Goal: Feedback & Contribution: Submit feedback/report problem

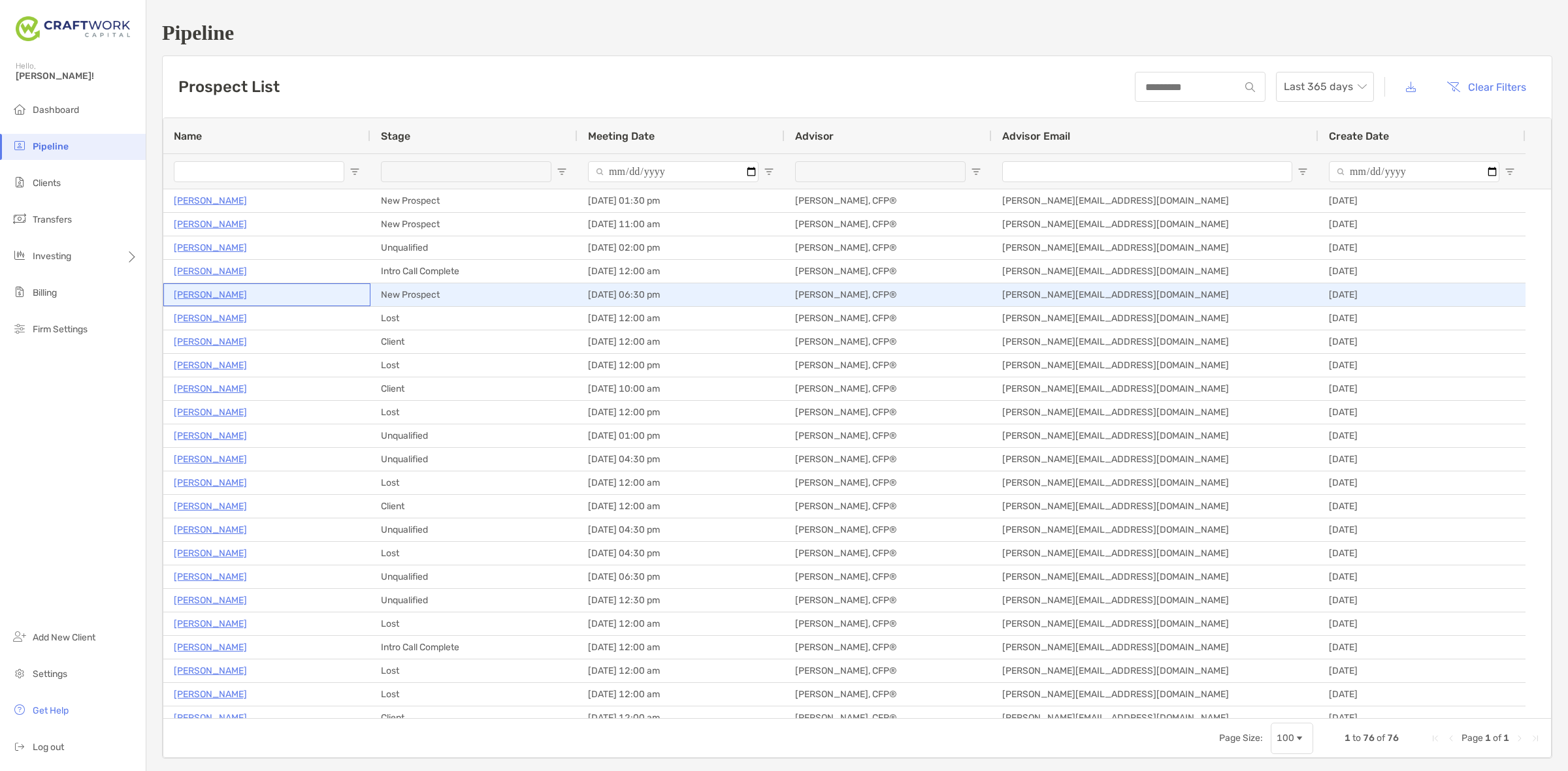
click at [243, 296] on p "[PERSON_NAME]" at bounding box center [210, 295] width 73 height 17
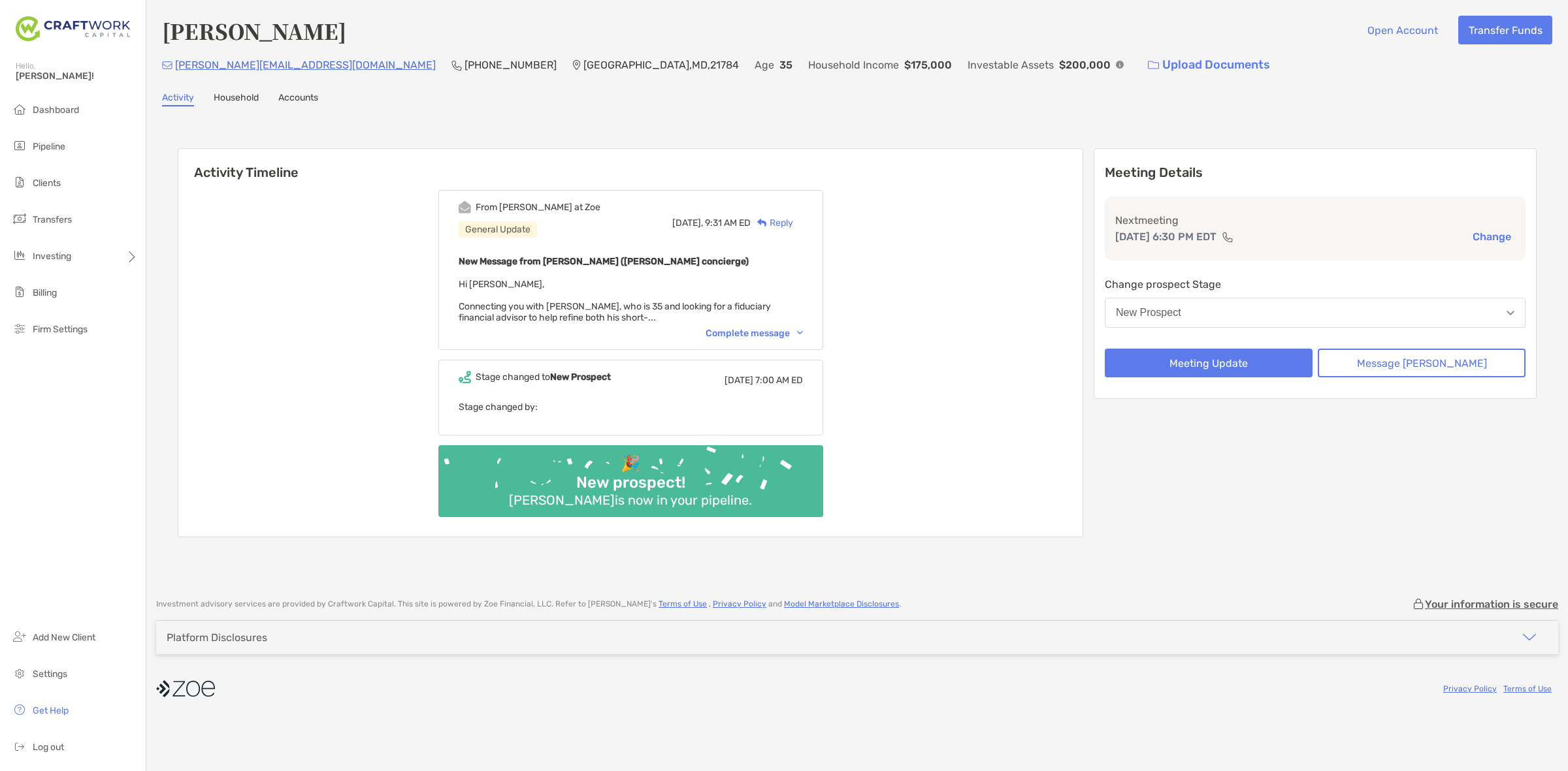
click at [760, 328] on div "Complete message" at bounding box center [754, 333] width 97 height 11
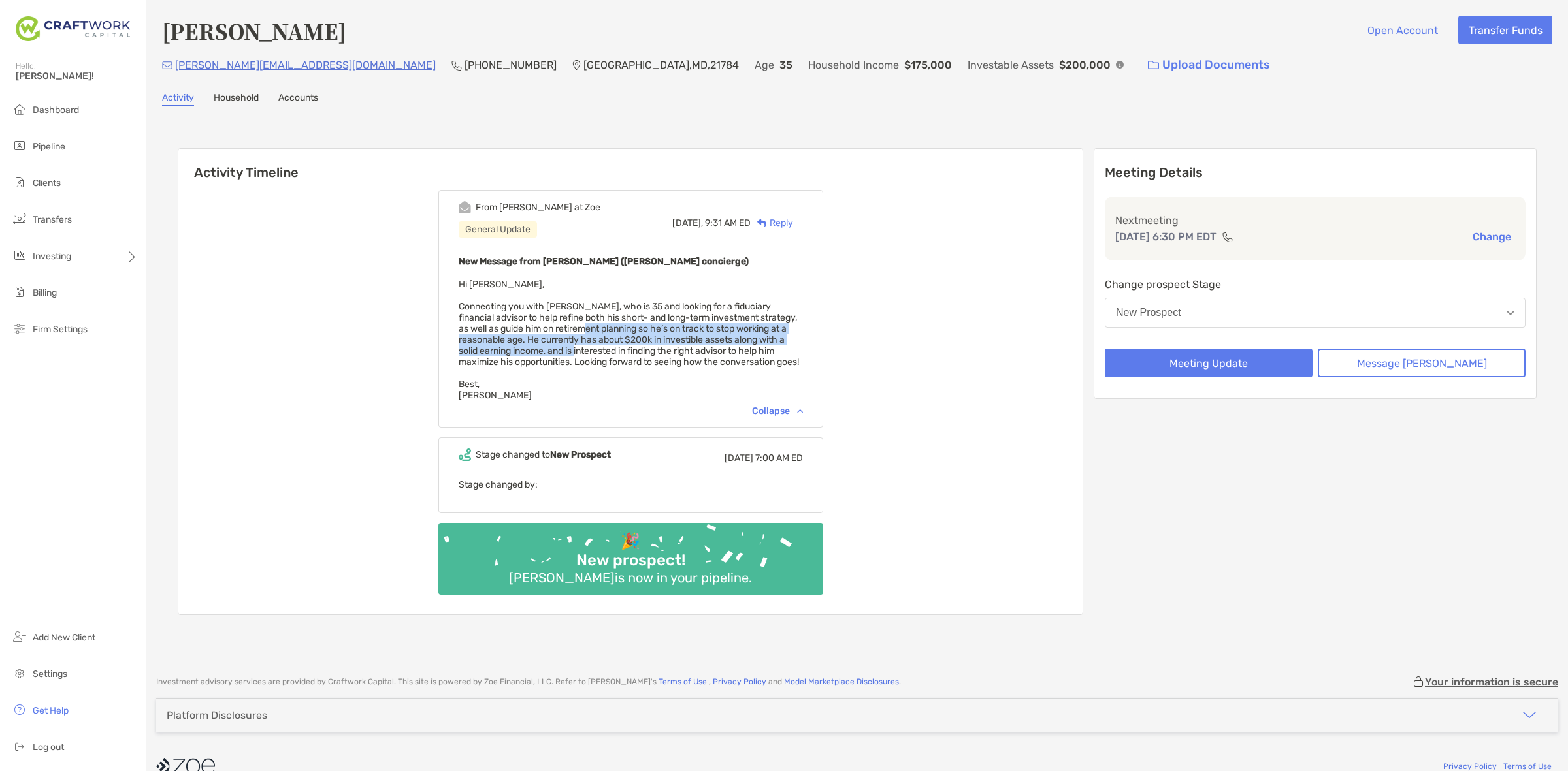
drag, startPoint x: 624, startPoint y: 320, endPoint x: 632, endPoint y: 343, distance: 24.4
click at [632, 343] on span "Hi [PERSON_NAME], Connecting you with [PERSON_NAME], who is 35 and looking for …" at bounding box center [629, 340] width 340 height 122
drag, startPoint x: 443, startPoint y: 69, endPoint x: 364, endPoint y: 79, distance: 79.6
click at [364, 79] on div "[PERSON_NAME] Open Account Transfer Funds [PERSON_NAME][EMAIL_ADDRESS][DOMAIN_N…" at bounding box center [857, 331] width 1422 height 663
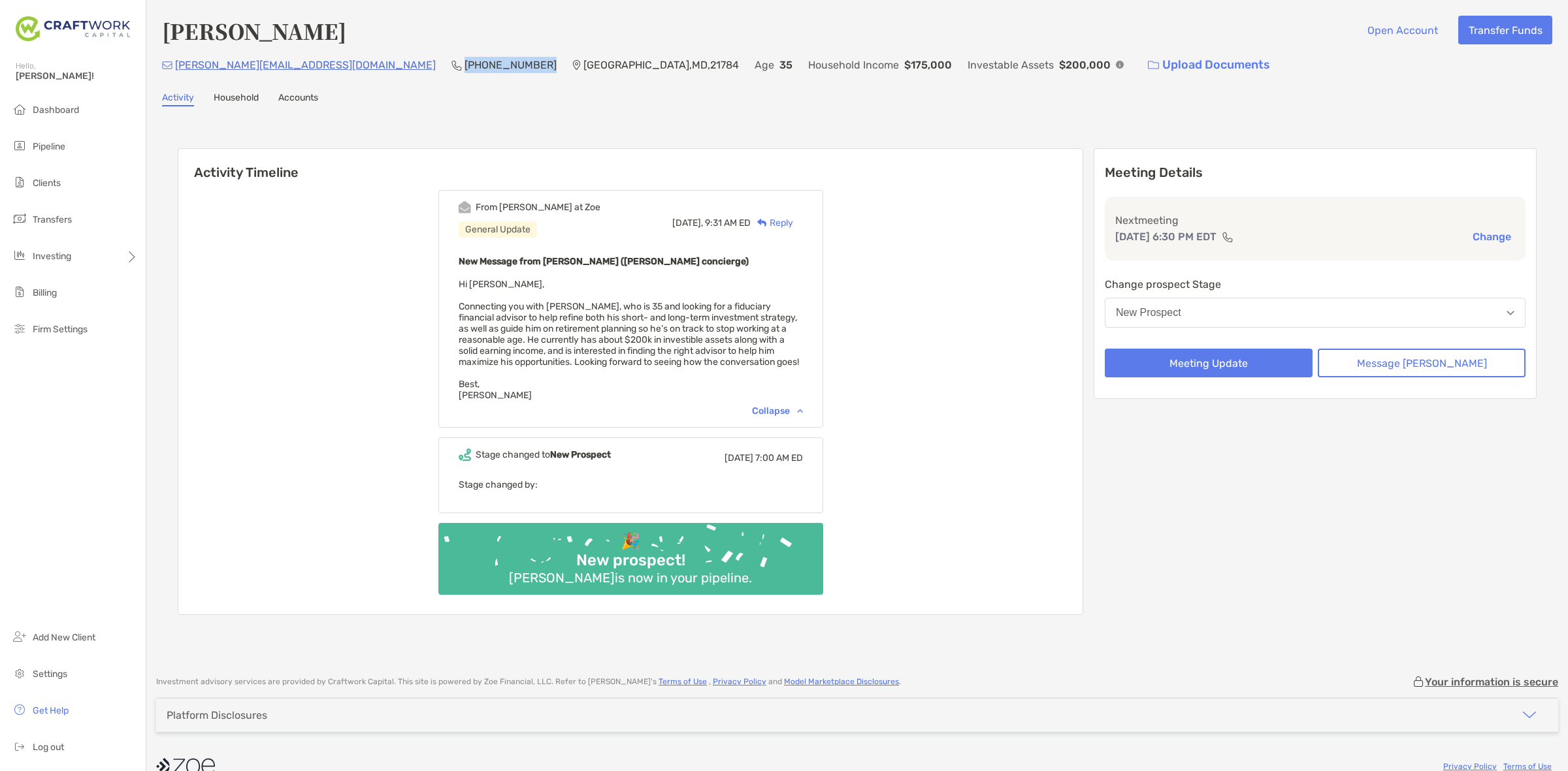
copy p "[PHONE_NUMBER]"
drag, startPoint x: 338, startPoint y: 61, endPoint x: 171, endPoint y: 56, distance: 167.1
click at [171, 56] on div "[PERSON_NAME][EMAIL_ADDRESS][DOMAIN_NAME] (410) 259-[GEOGRAPHIC_DATA] Age [DEMO…" at bounding box center [857, 65] width 1390 height 28
copy p "[PERSON_NAME][EMAIL_ADDRESS][DOMAIN_NAME]"
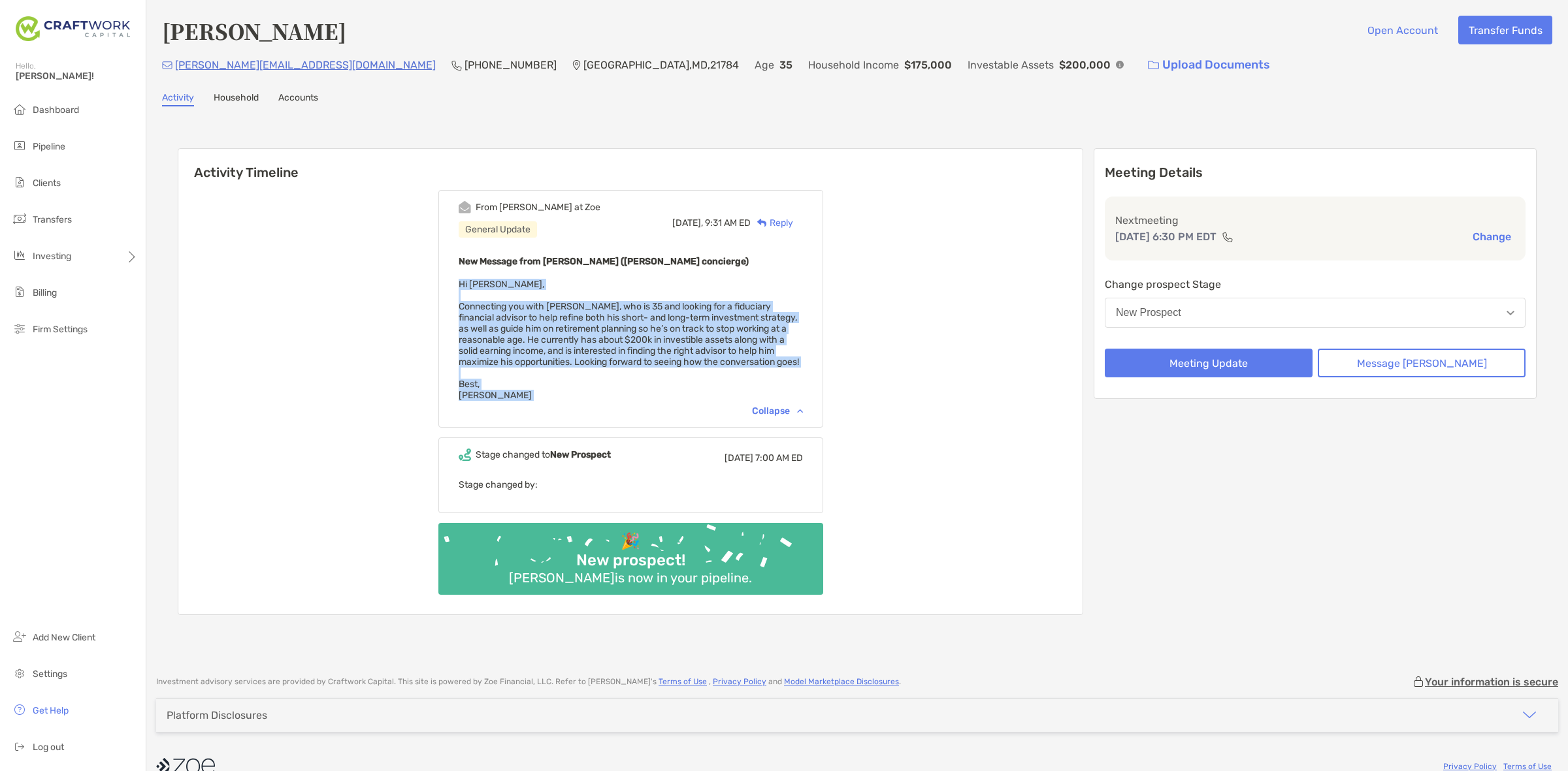
drag, startPoint x: 546, startPoint y: 404, endPoint x: 481, endPoint y: 284, distance: 136.5
click at [481, 284] on div "From [PERSON_NAME] at [PERSON_NAME] General Update [DATE], 9:31 AM ED Reply New…" at bounding box center [630, 309] width 385 height 238
copy span "Hi [PERSON_NAME], Connecting you with [PERSON_NAME], who is 35 and looking for …"
click at [652, 332] on span "Hi [PERSON_NAME], Connecting you with [PERSON_NAME], who is 35 and looking for …" at bounding box center [629, 340] width 340 height 122
drag, startPoint x: 533, startPoint y: 371, endPoint x: 571, endPoint y: 323, distance: 61.2
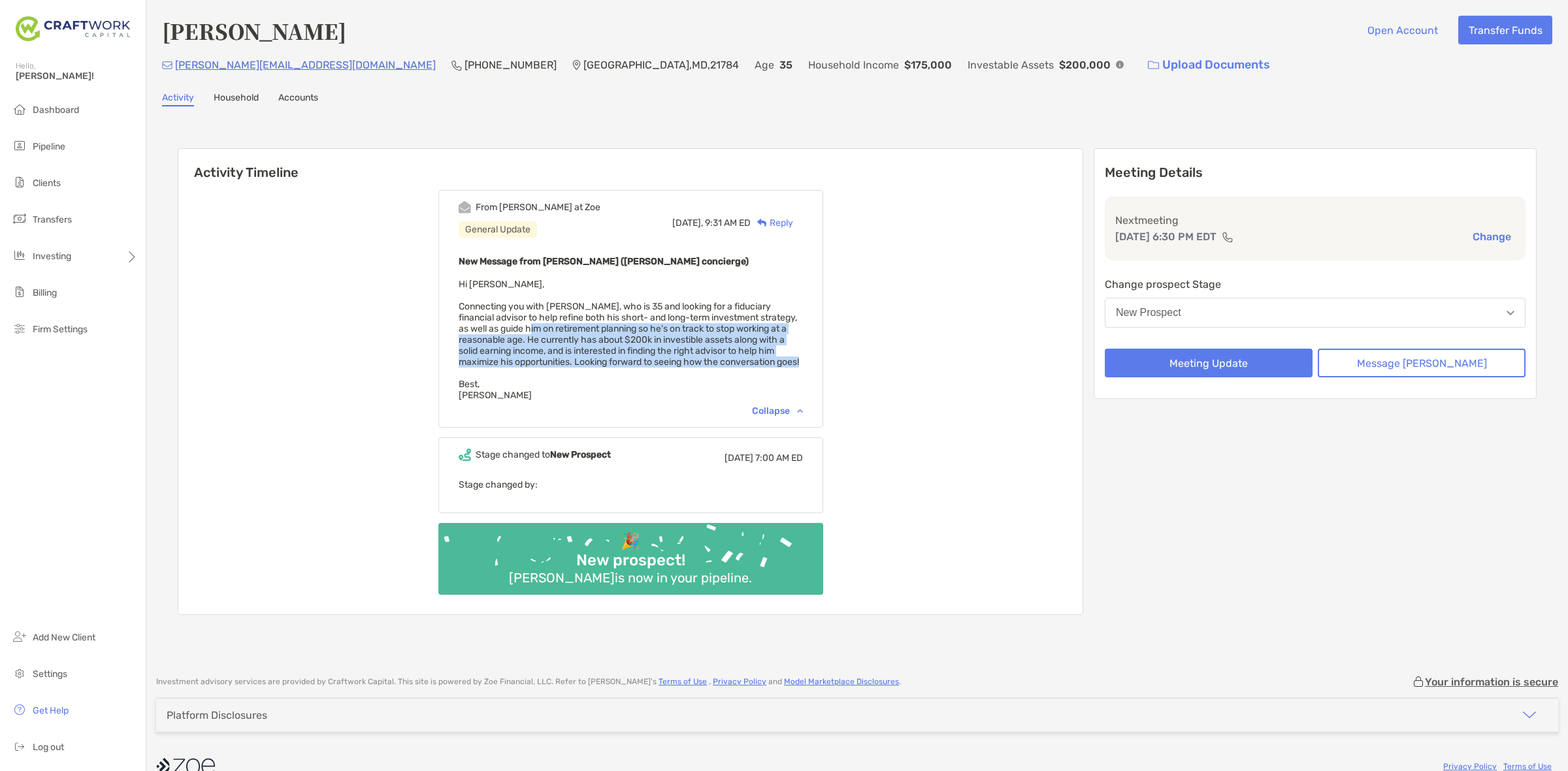
click at [571, 323] on span "Hi [PERSON_NAME], Connecting you with [PERSON_NAME], who is 35 and looking for …" at bounding box center [629, 340] width 340 height 122
drag, startPoint x: 571, startPoint y: 323, endPoint x: 677, endPoint y: 368, distance: 115.2
click at [677, 368] on div "New Message from [PERSON_NAME] ([PERSON_NAME] concierge) Hi [PERSON_NAME], Conn…" at bounding box center [631, 327] width 344 height 148
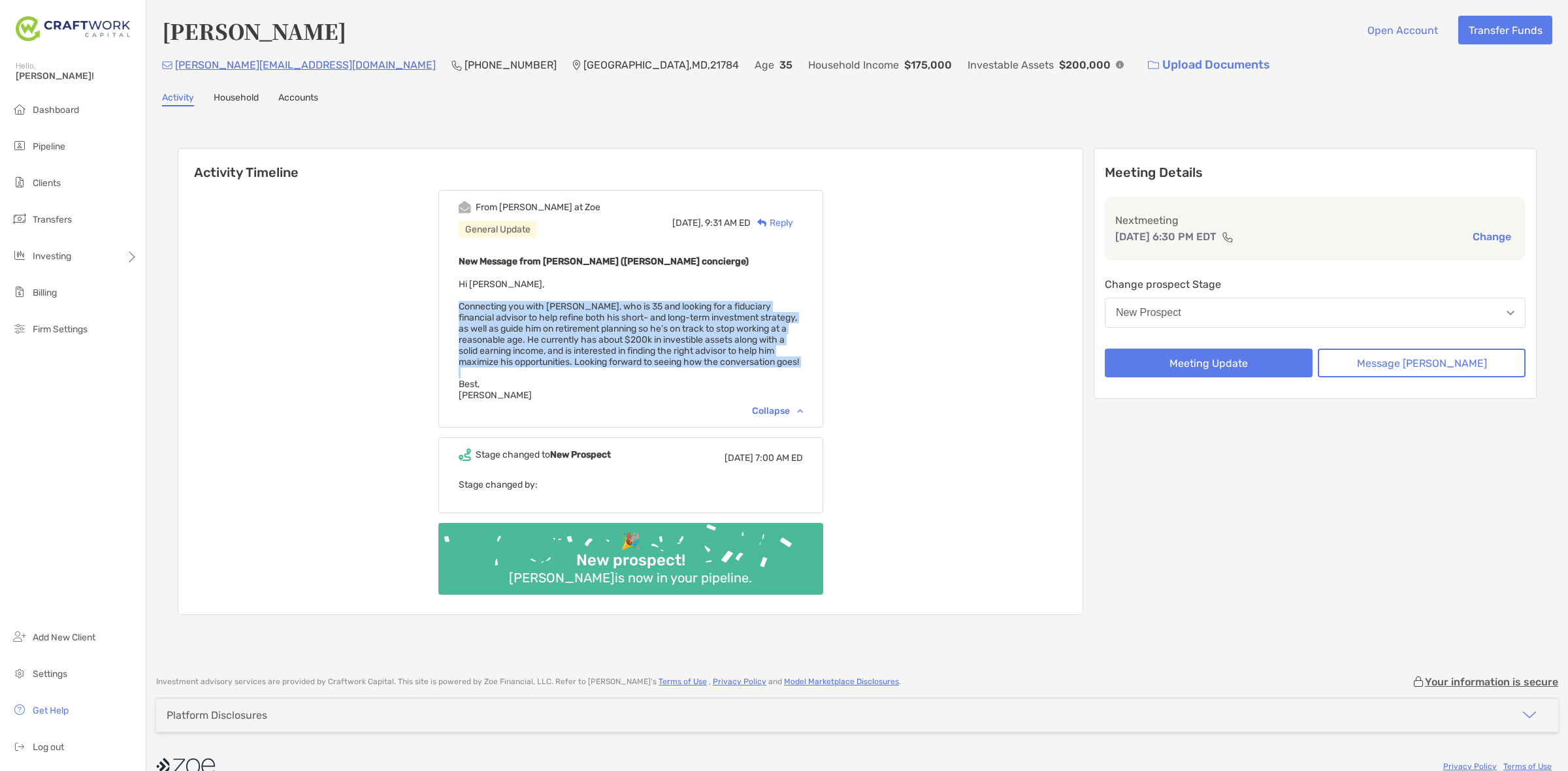
drag, startPoint x: 677, startPoint y: 368, endPoint x: 527, endPoint y: 383, distance: 150.7
click at [527, 383] on div "New Message from [PERSON_NAME] ([PERSON_NAME] concierge) Hi [PERSON_NAME], Conn…" at bounding box center [631, 327] width 344 height 148
drag, startPoint x: 530, startPoint y: 396, endPoint x: 479, endPoint y: 284, distance: 123.1
click at [479, 284] on div "New Message from [PERSON_NAME] ([PERSON_NAME] concierge) Hi [PERSON_NAME], Conn…" at bounding box center [631, 327] width 344 height 148
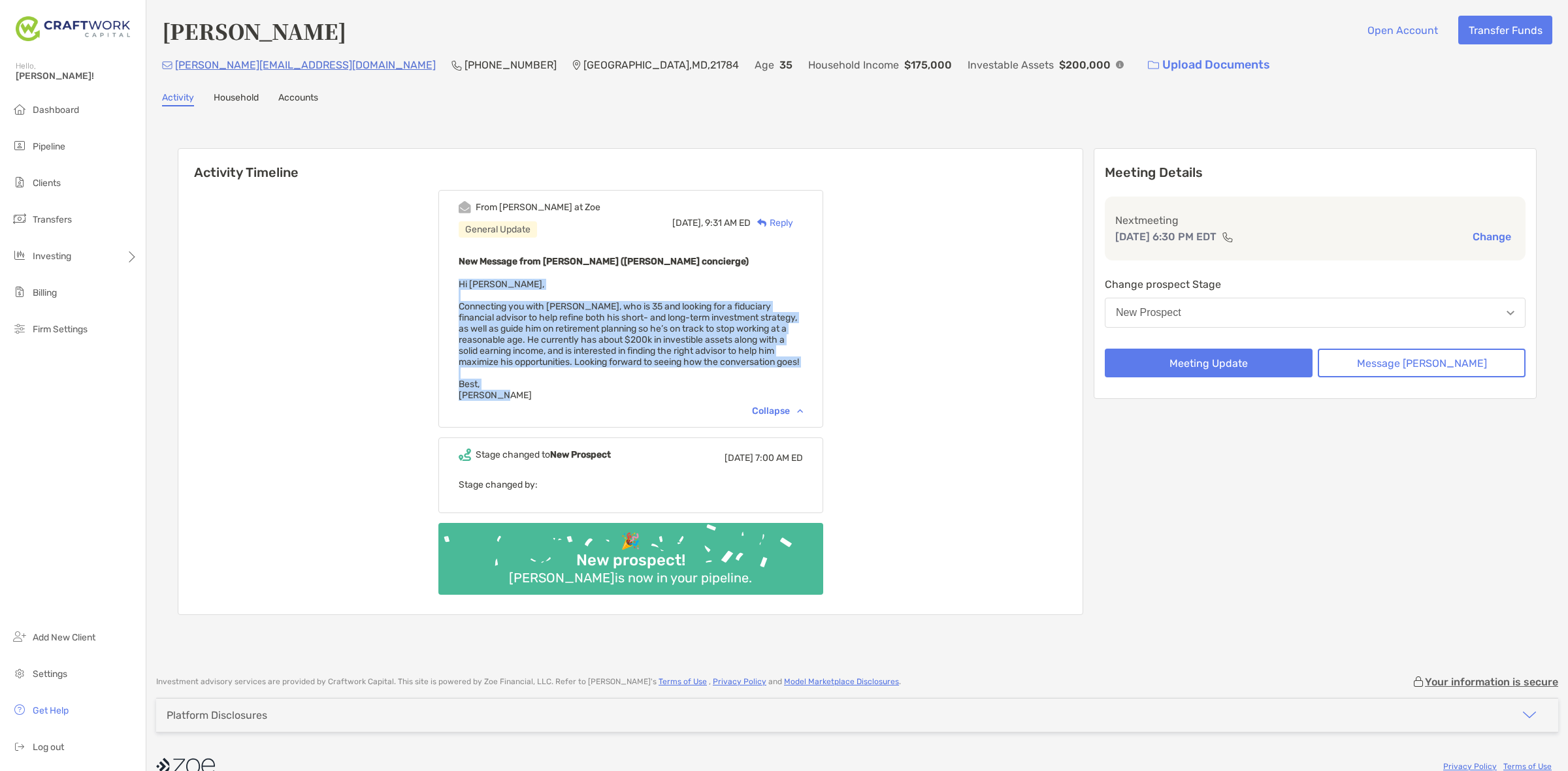
click at [479, 284] on span "Hi [PERSON_NAME], Connecting you with [PERSON_NAME], who is 35 and looking for …" at bounding box center [629, 340] width 340 height 122
drag, startPoint x: 479, startPoint y: 284, endPoint x: 539, endPoint y: 360, distance: 96.8
click at [539, 360] on span "Hi [PERSON_NAME], Connecting you with [PERSON_NAME], who is 35 and looking for …" at bounding box center [629, 340] width 340 height 122
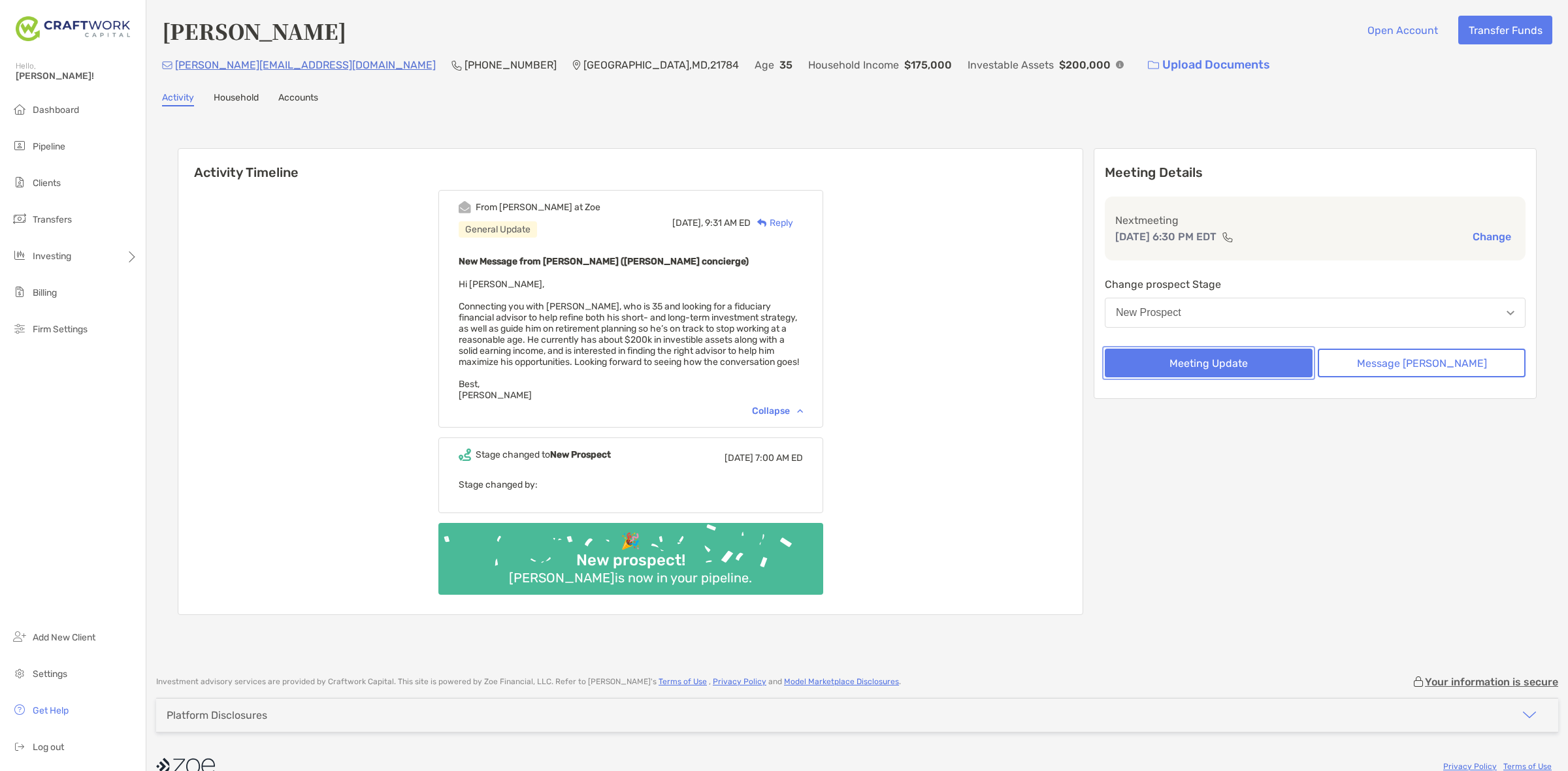
click at [1251, 349] on button "Meeting Update" at bounding box center [1208, 363] width 208 height 28
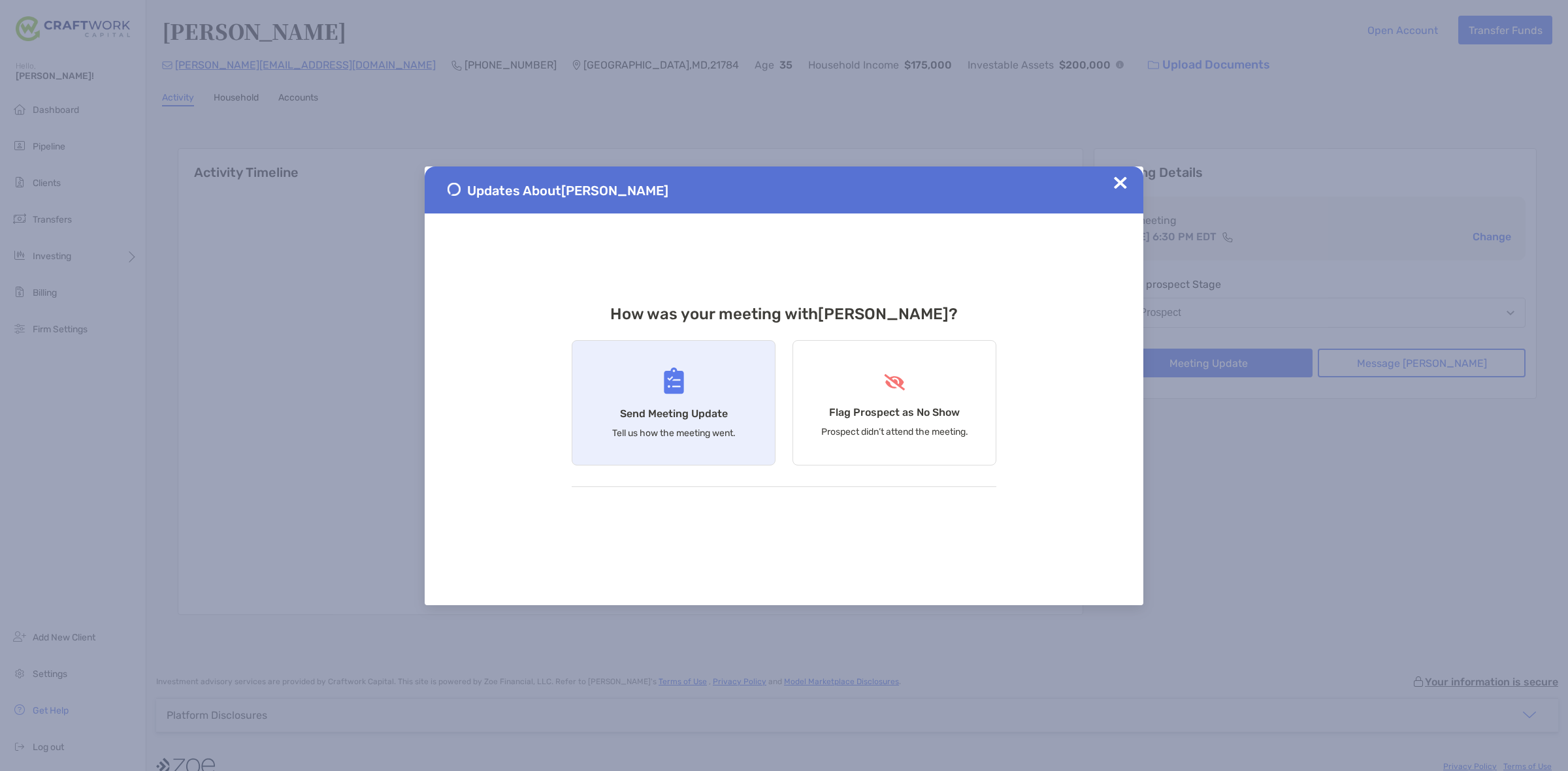
click at [709, 398] on div "Send Meeting Update Tell us how the meeting went." at bounding box center [673, 403] width 204 height 126
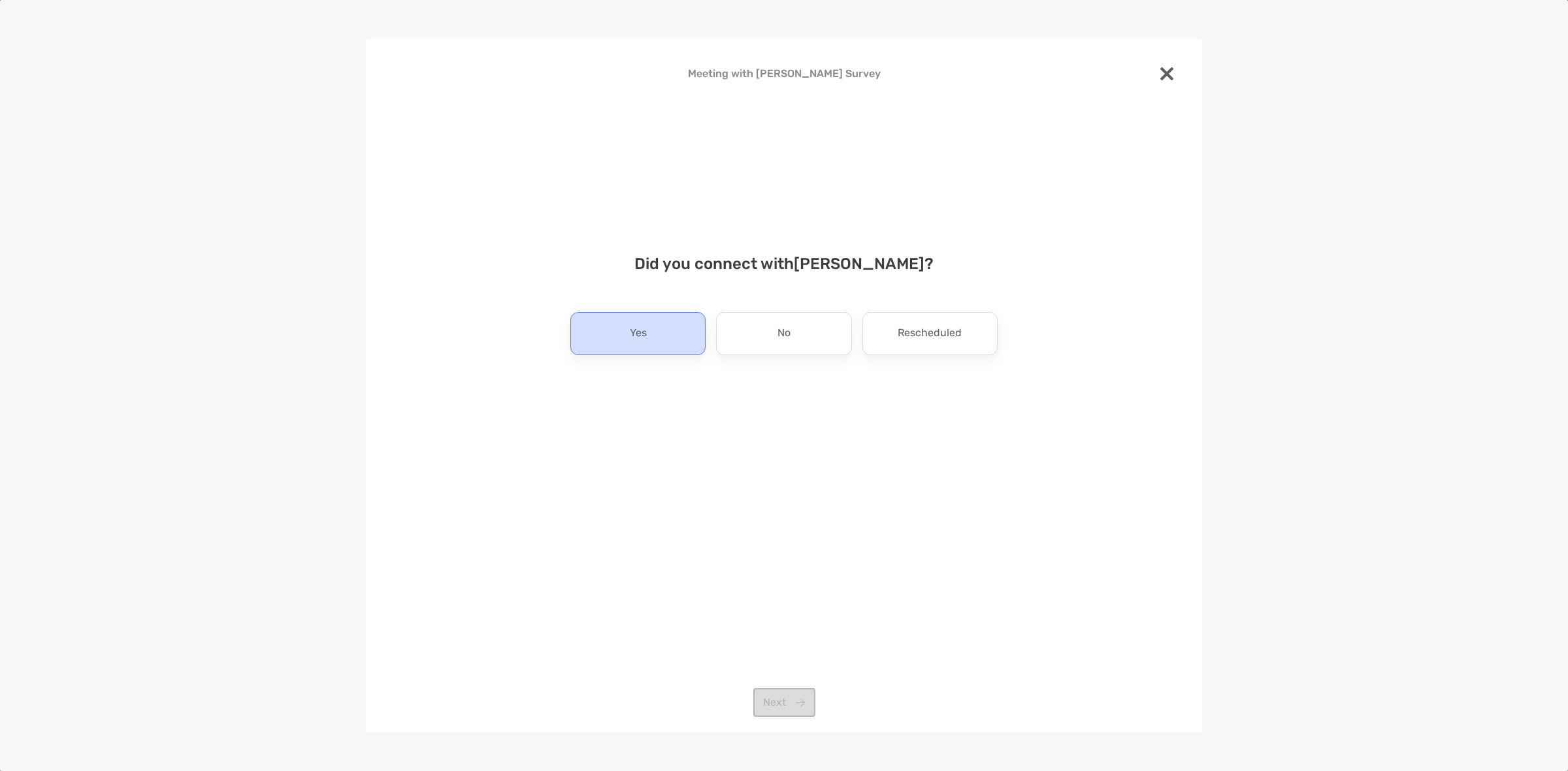
click at [680, 331] on div "Yes" at bounding box center [638, 334] width 135 height 43
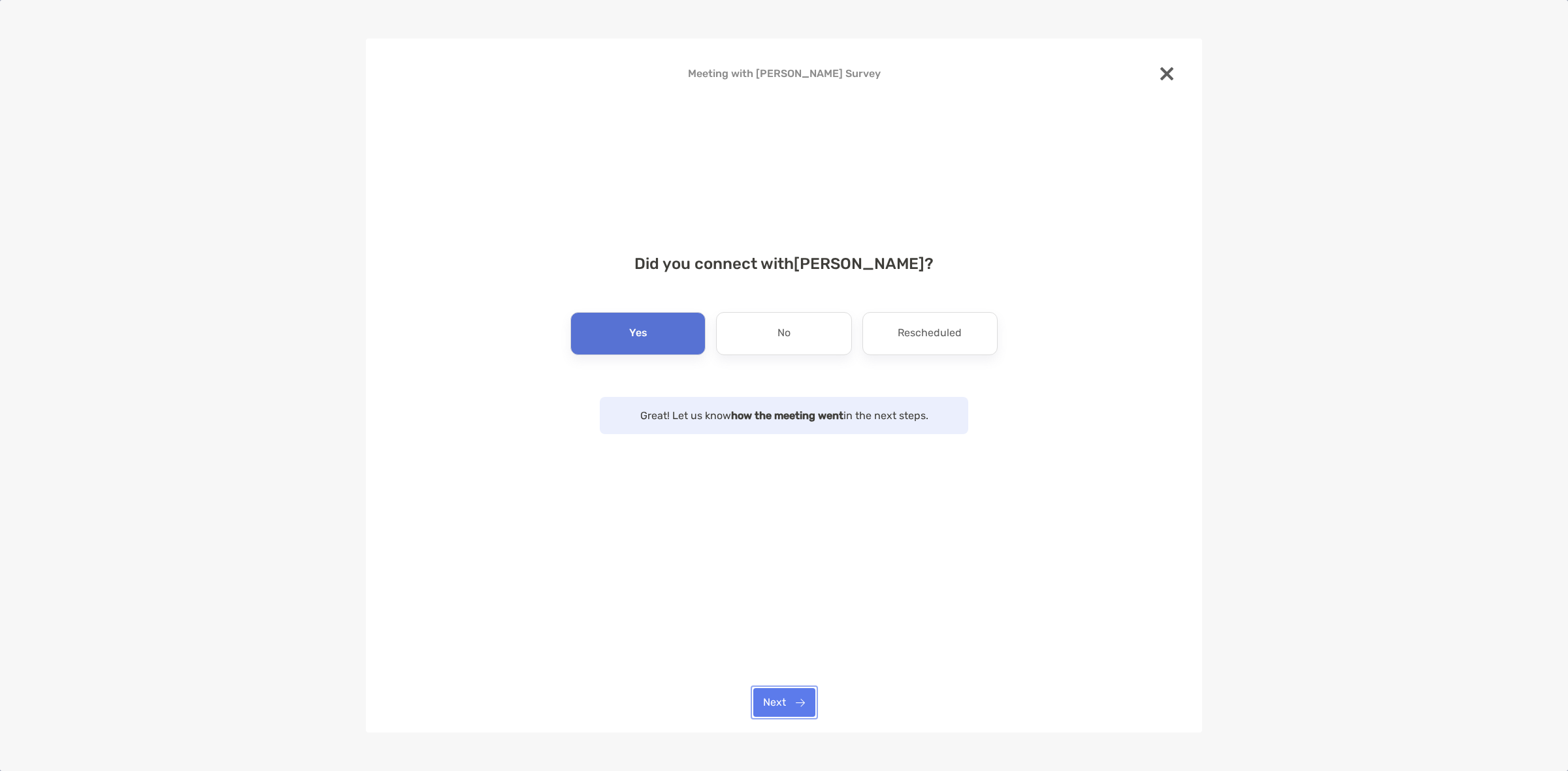
click at [794, 701] on button "Next" at bounding box center [784, 702] width 62 height 28
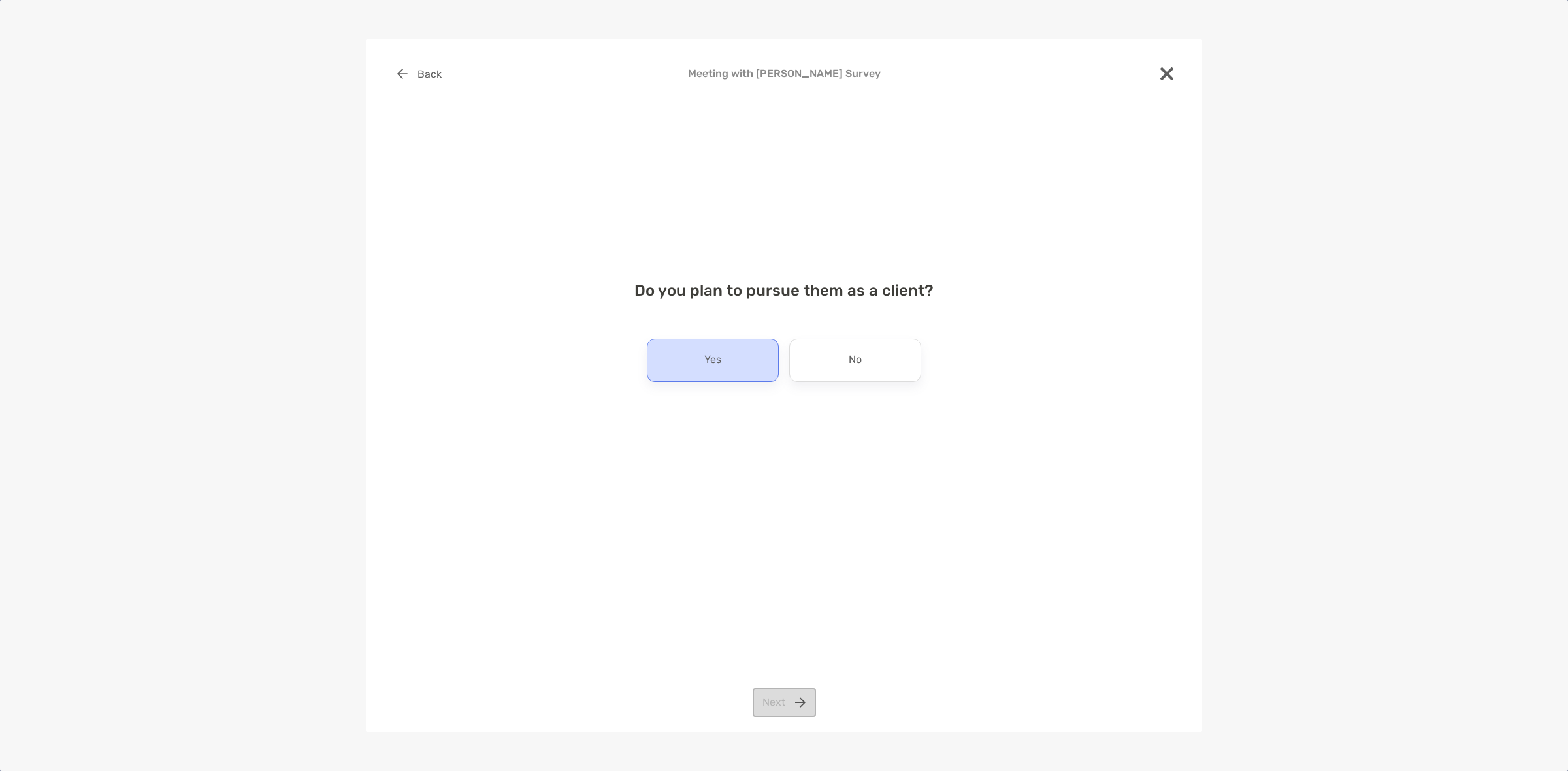
click at [751, 355] on div "Yes" at bounding box center [713, 360] width 132 height 43
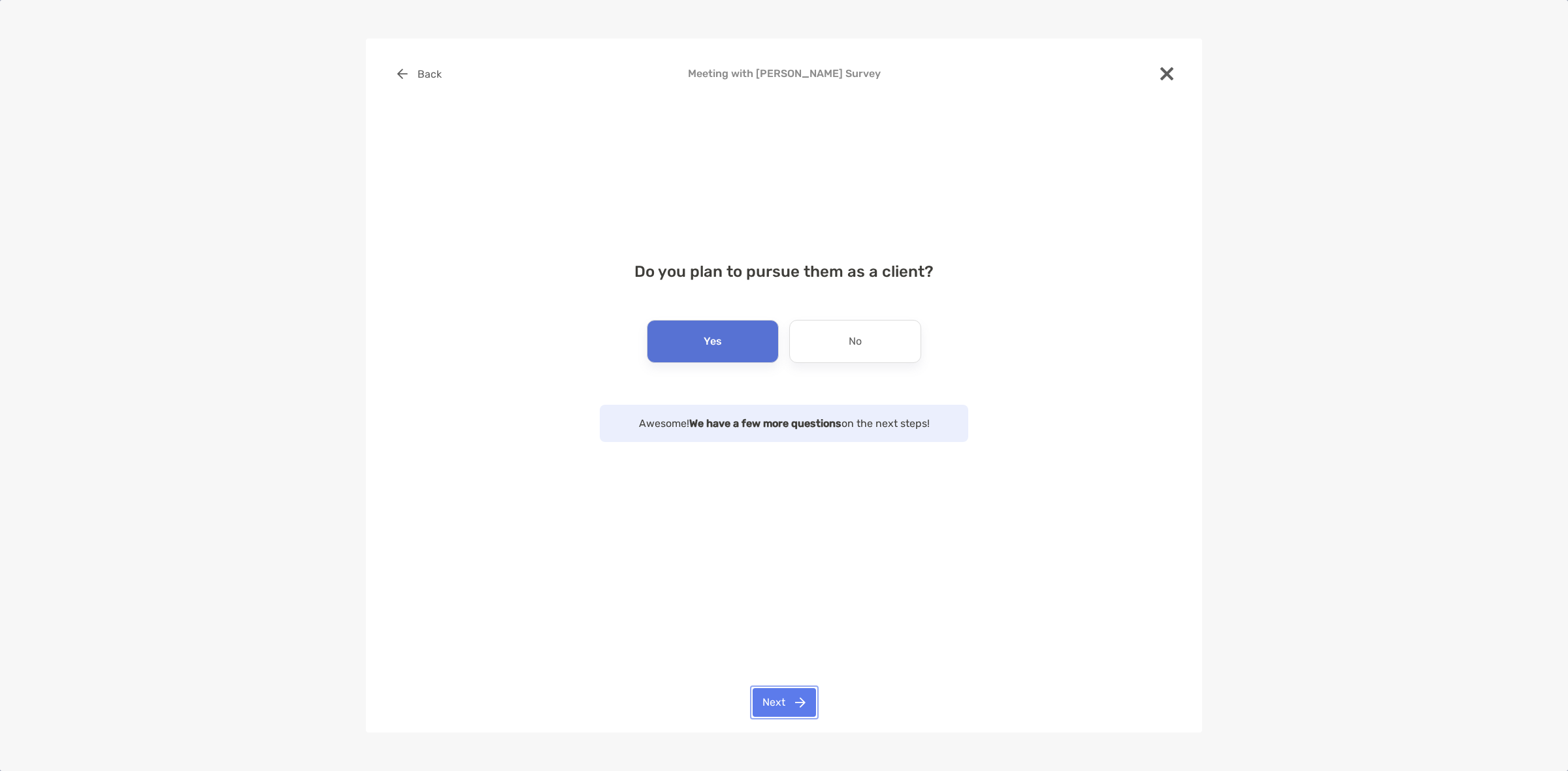
click at [782, 691] on button "Next" at bounding box center [784, 702] width 63 height 28
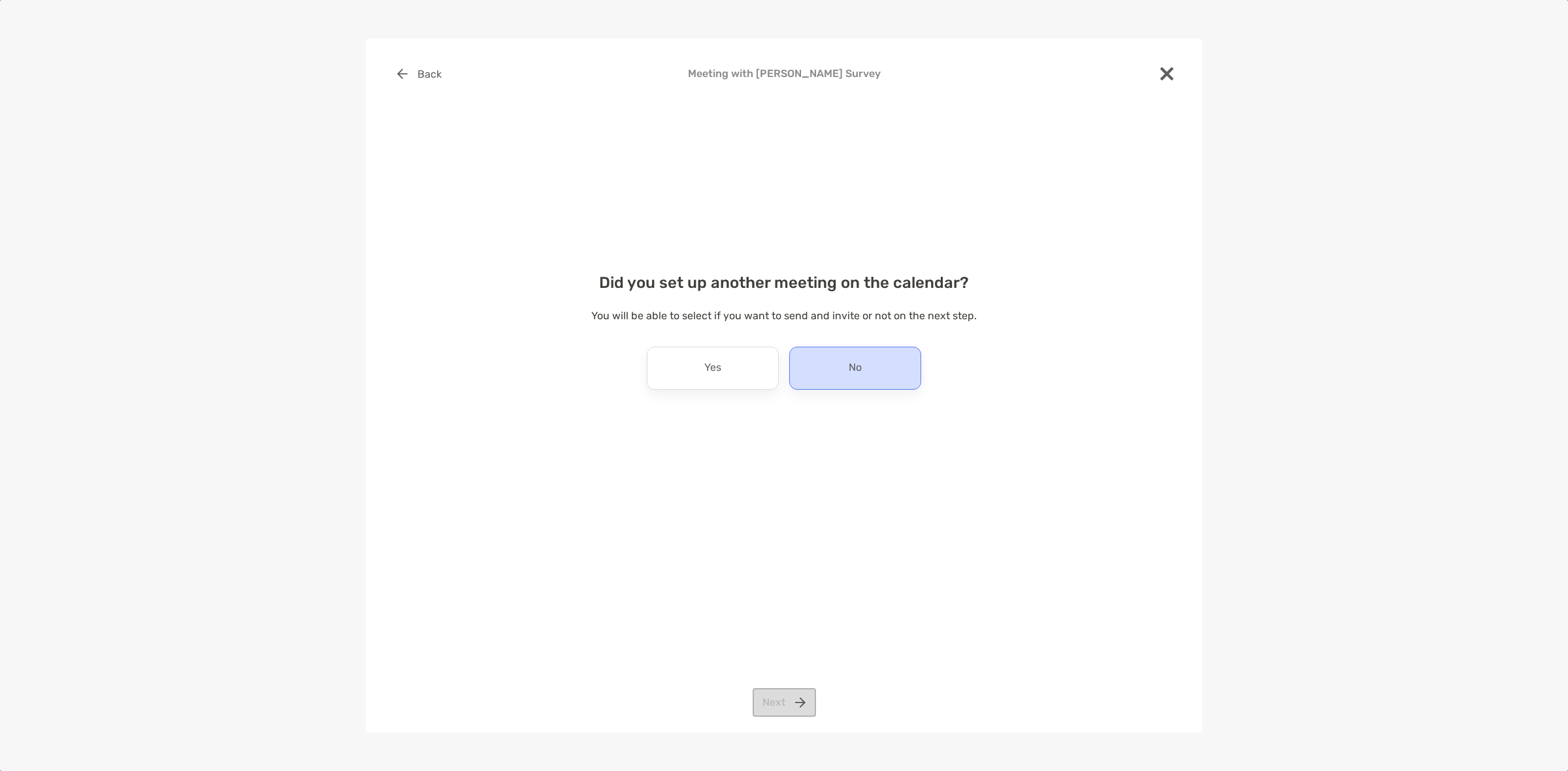
click at [831, 384] on div "No" at bounding box center [855, 368] width 132 height 43
click at [784, 706] on button "Next" at bounding box center [784, 702] width 63 height 28
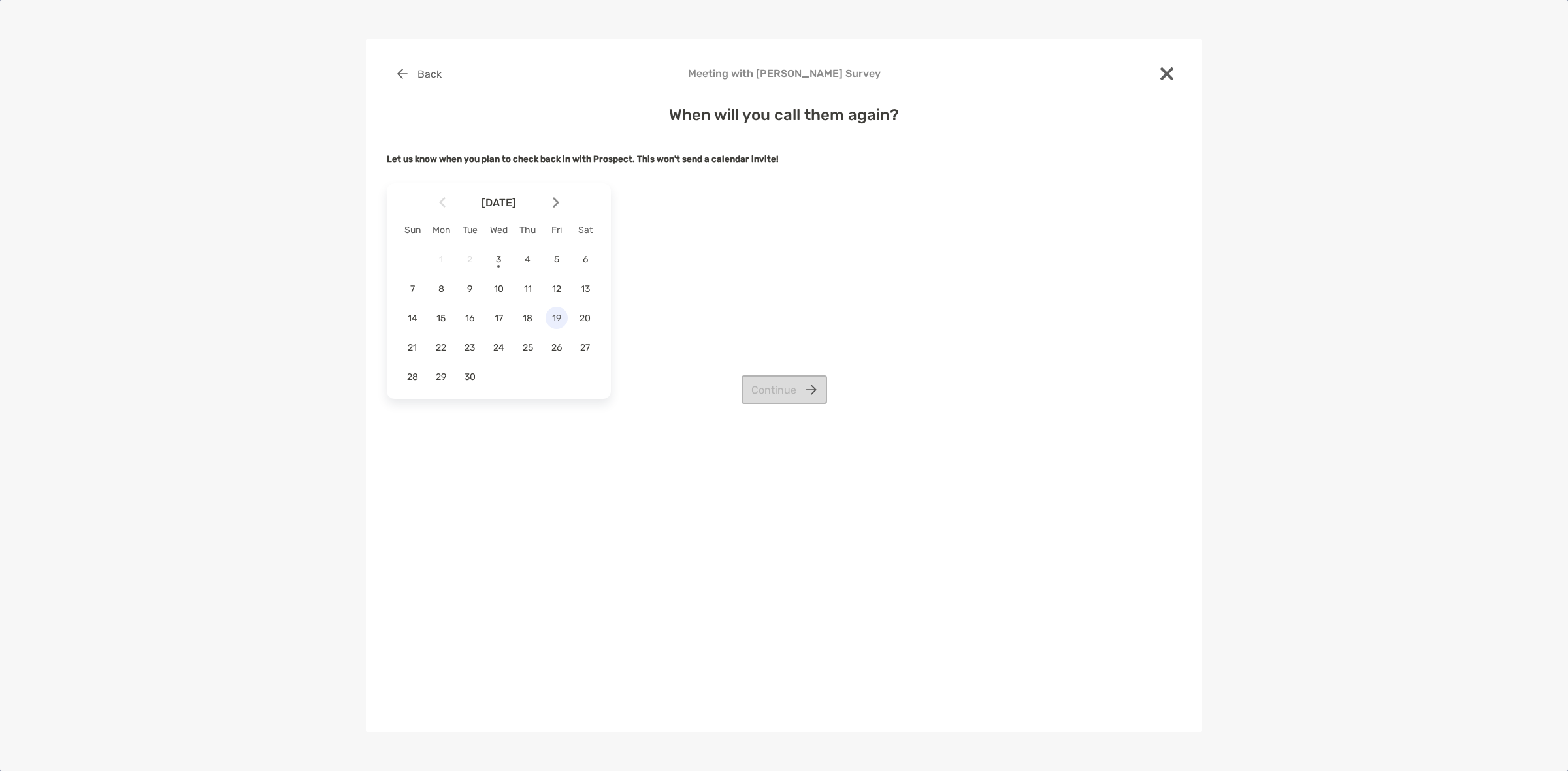
click at [555, 317] on span "19" at bounding box center [557, 319] width 22 height 11
click at [772, 377] on div "When will you call them again? Let us know when you plan to check back in with …" at bounding box center [784, 247] width 794 height 314
click at [773, 380] on button "Continue" at bounding box center [784, 389] width 85 height 28
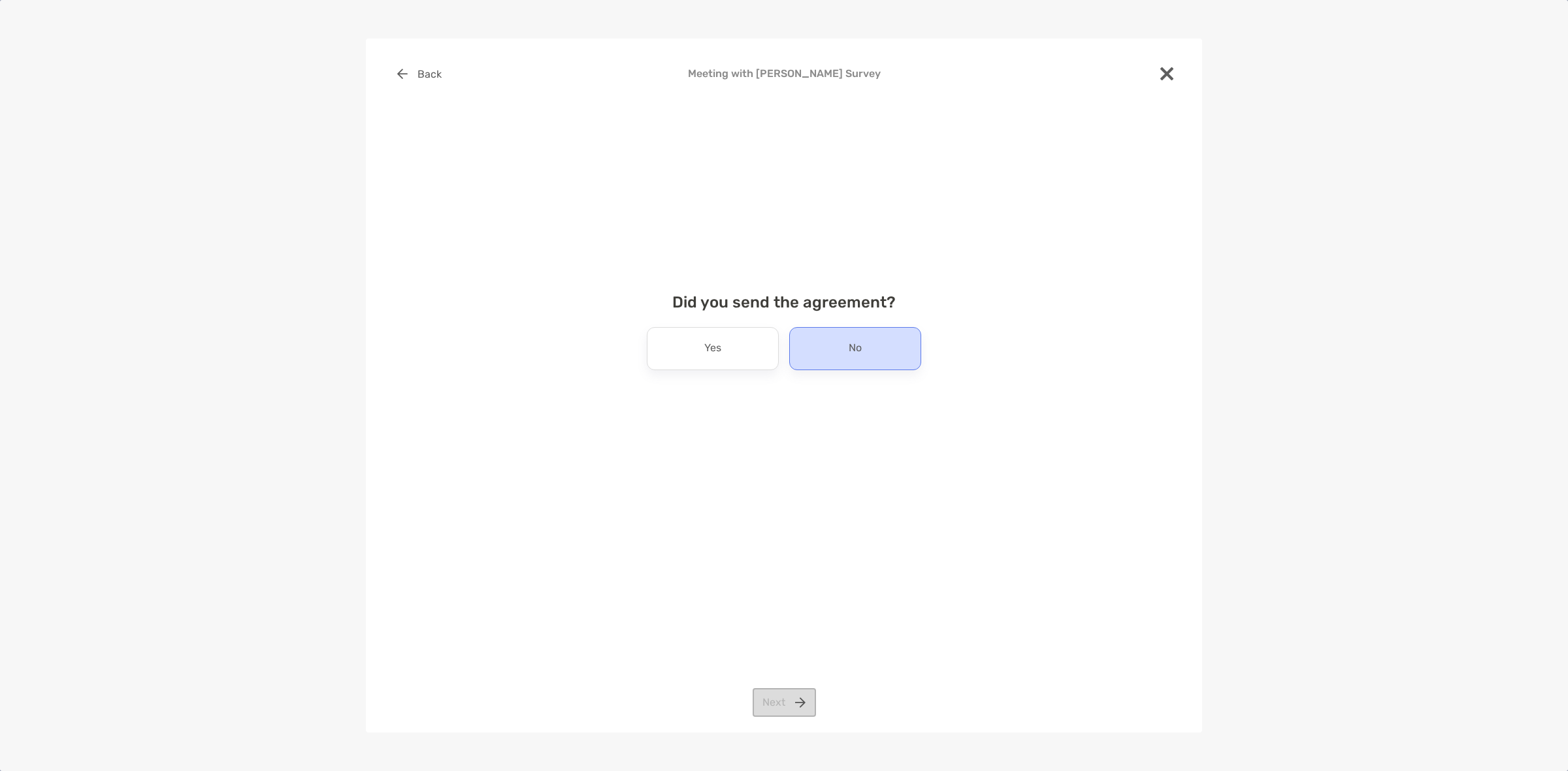
click at [816, 350] on div "No" at bounding box center [855, 349] width 132 height 43
click at [804, 699] on button "Next" at bounding box center [784, 702] width 63 height 28
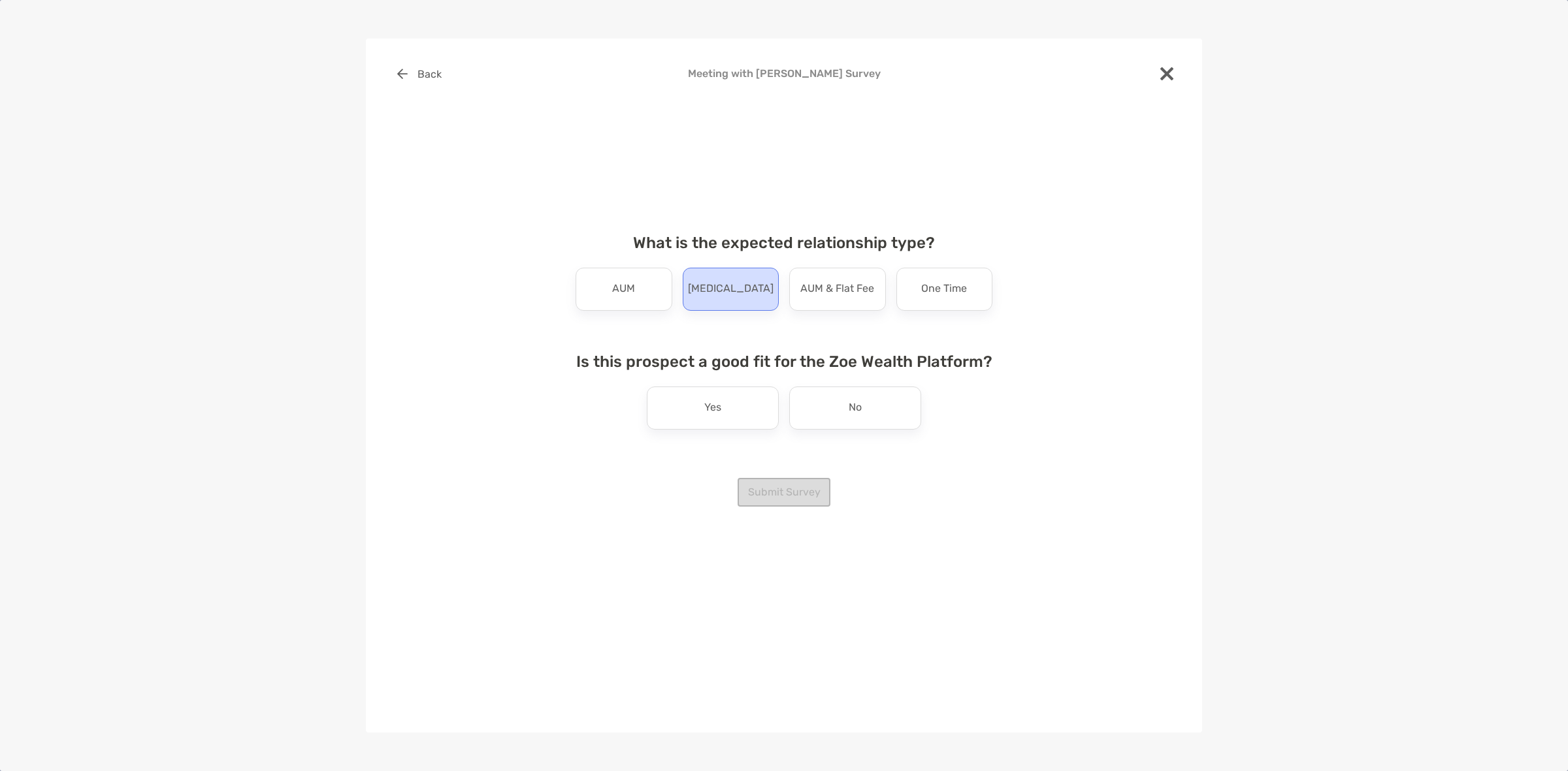
click at [753, 286] on div "[MEDICAL_DATA]" at bounding box center [730, 289] width 96 height 43
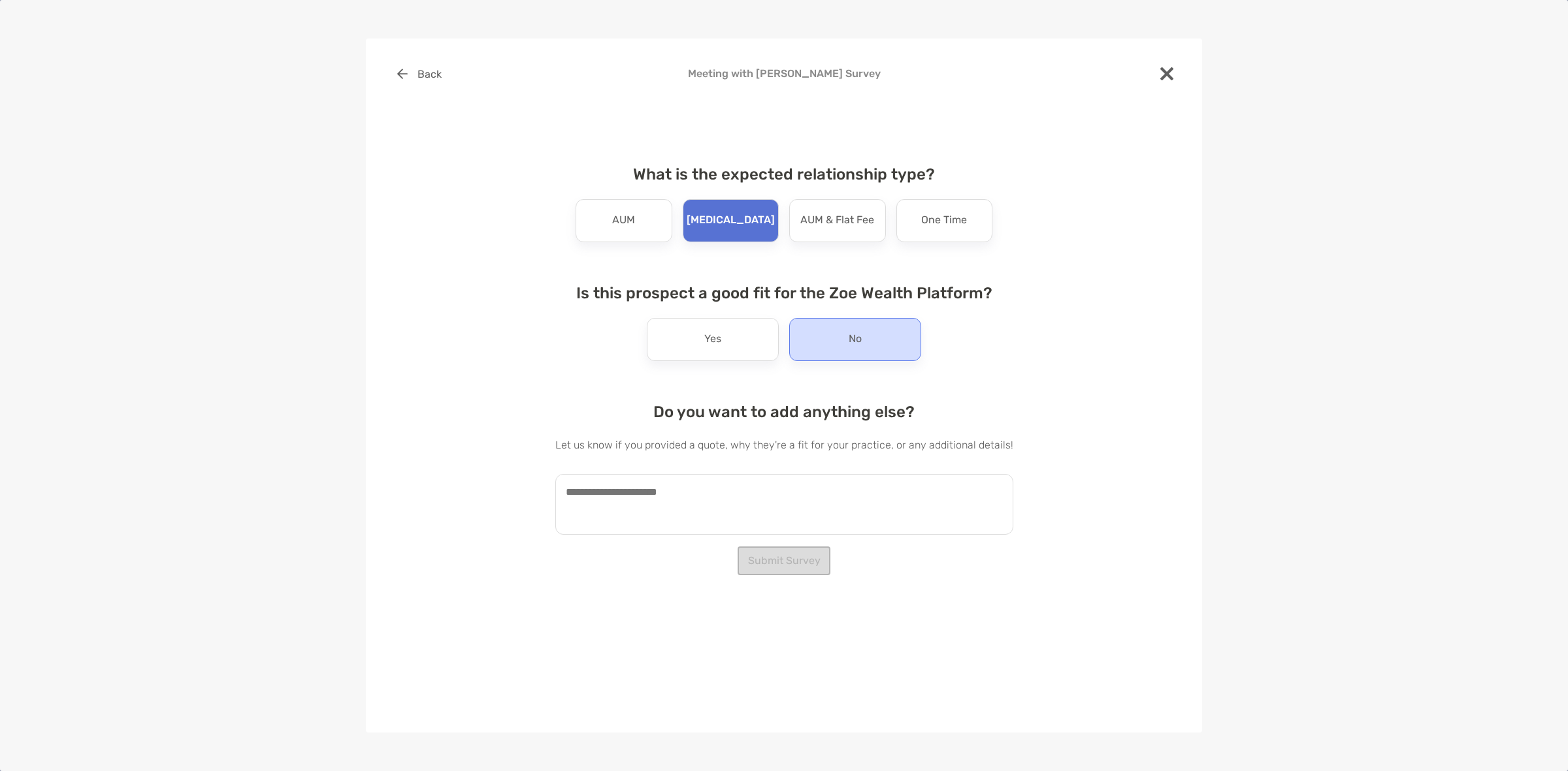
click at [828, 340] on div "No" at bounding box center [855, 339] width 132 height 43
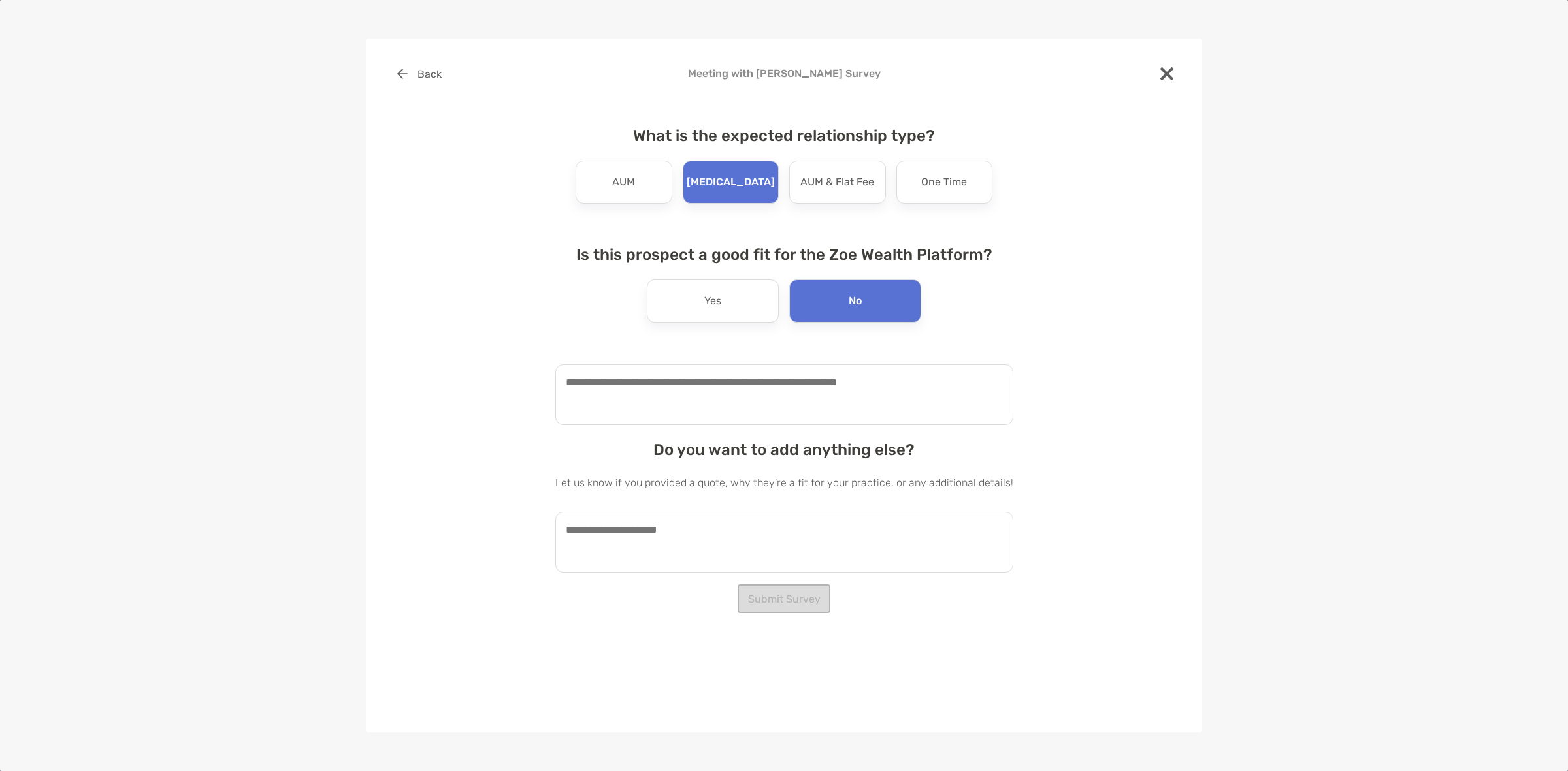
click at [784, 410] on textarea at bounding box center [784, 395] width 458 height 61
type textarea "**********"
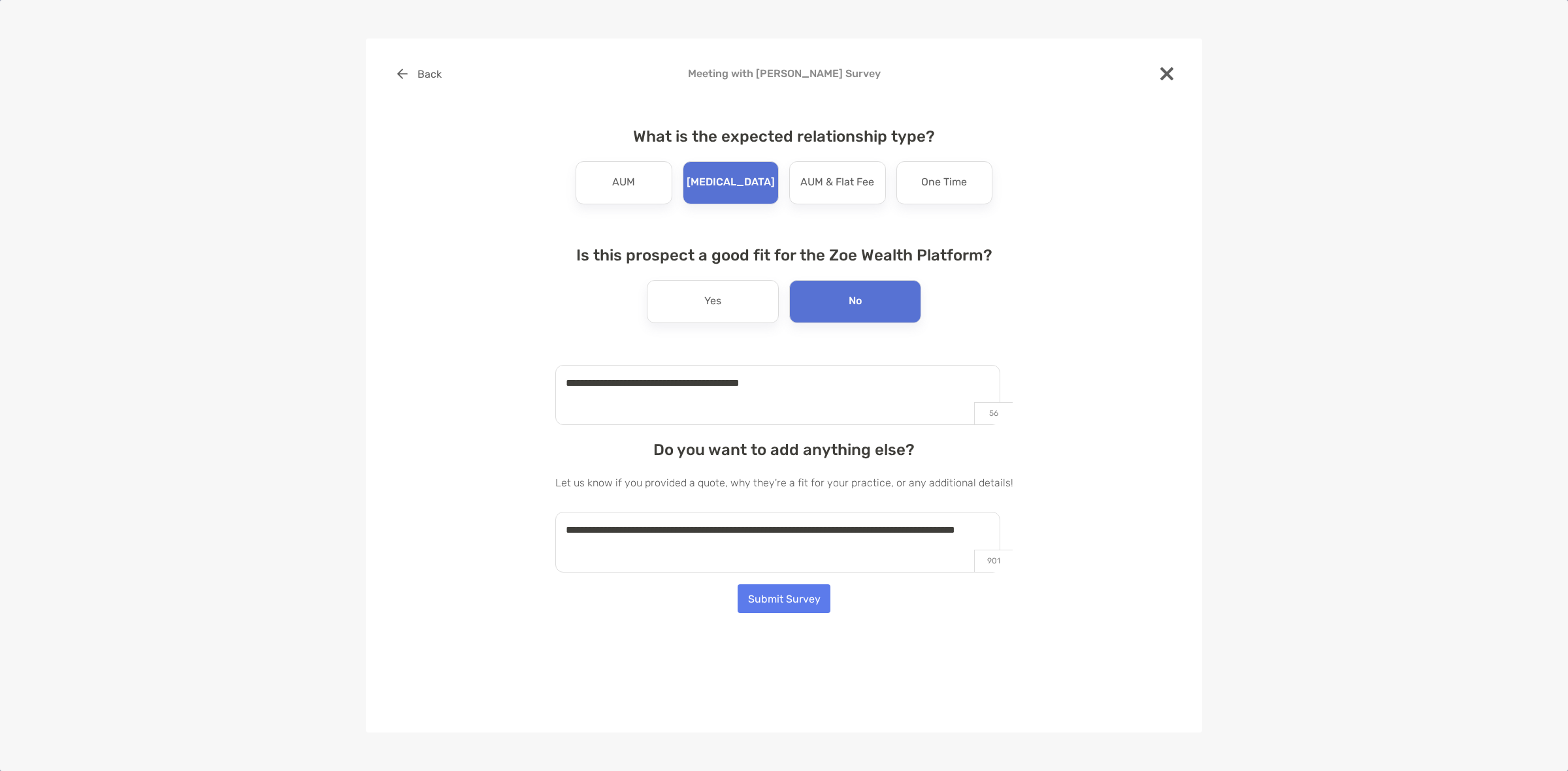
type textarea "**********"
click at [810, 594] on button "Submit Survey" at bounding box center [784, 598] width 93 height 28
